Goal: Information Seeking & Learning: Learn about a topic

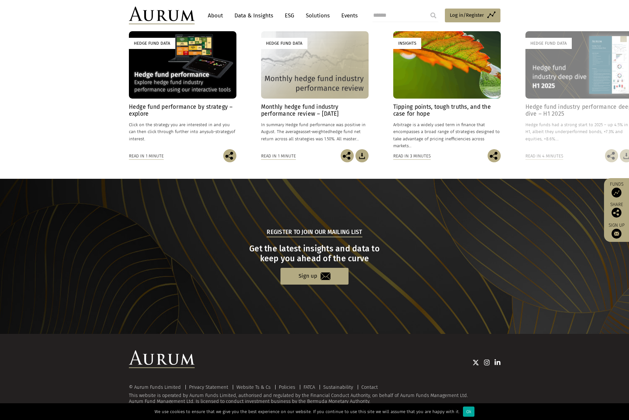
scroll to position [536, 0]
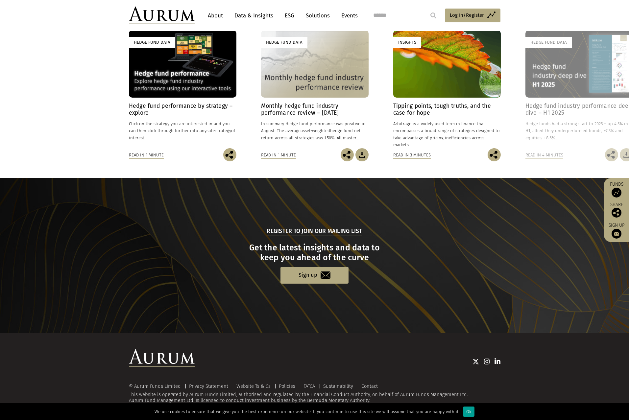
click at [463, 411] on div "Ok" at bounding box center [469, 412] width 12 height 10
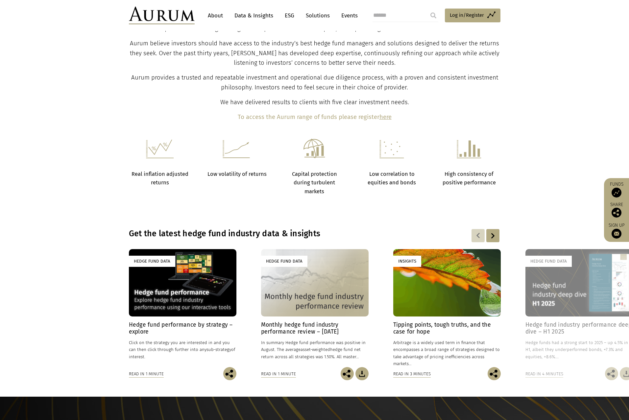
scroll to position [306, 0]
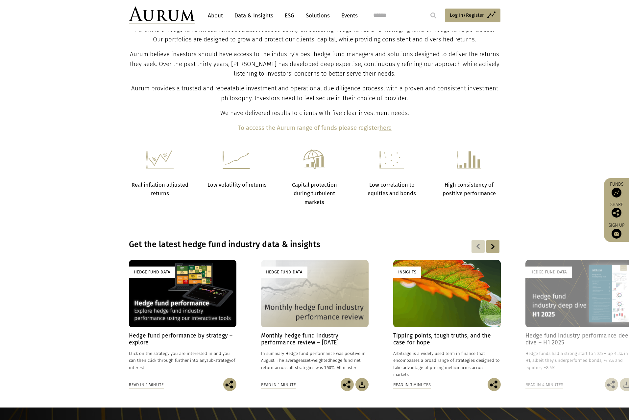
click at [221, 16] on link "About" at bounding box center [215, 16] width 22 height 12
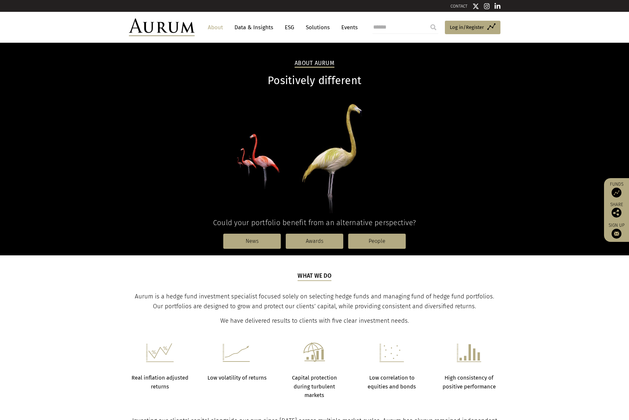
click at [348, 28] on link "Events" at bounding box center [348, 27] width 20 height 12
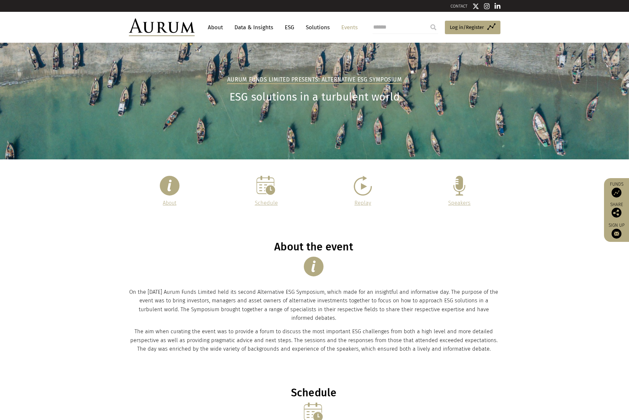
click at [213, 26] on link "About" at bounding box center [215, 27] width 22 height 12
